Goal: Navigation & Orientation: Find specific page/section

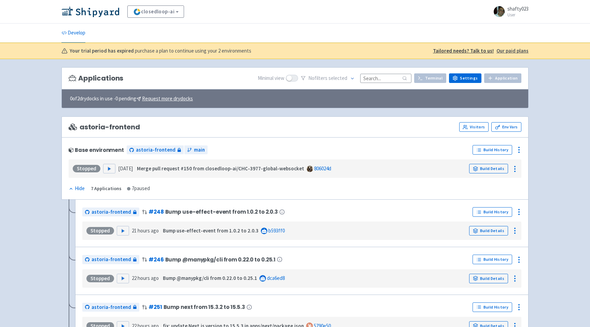
click at [55, 179] on div "closedloop-ai View Organizations shafty023 User Profile Sign out Develop No s" at bounding box center [295, 250] width 590 height 501
click at [184, 6] on link "closedloop-ai" at bounding box center [155, 11] width 57 height 12
click at [180, 10] on link "closedloop-ai" at bounding box center [155, 11] width 57 height 12
click at [50, 127] on div "closedloop-ai View Organizations shafty023 User Profile Sign out Develop No s" at bounding box center [295, 250] width 590 height 501
